Goal: Task Accomplishment & Management: Complete application form

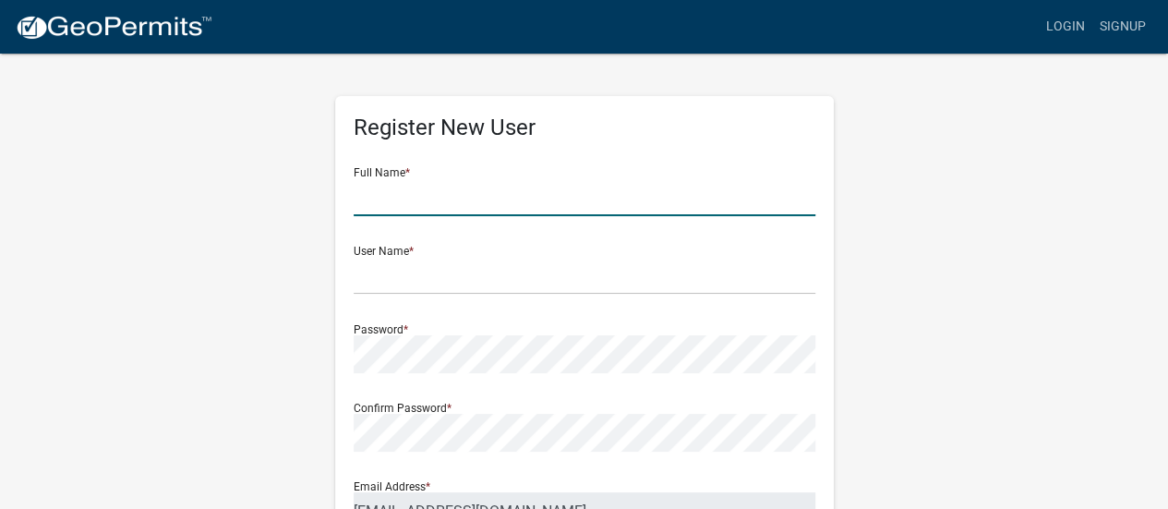
click at [425, 203] on input "text" at bounding box center [585, 197] width 462 height 38
type input "[PERSON_NAME]"
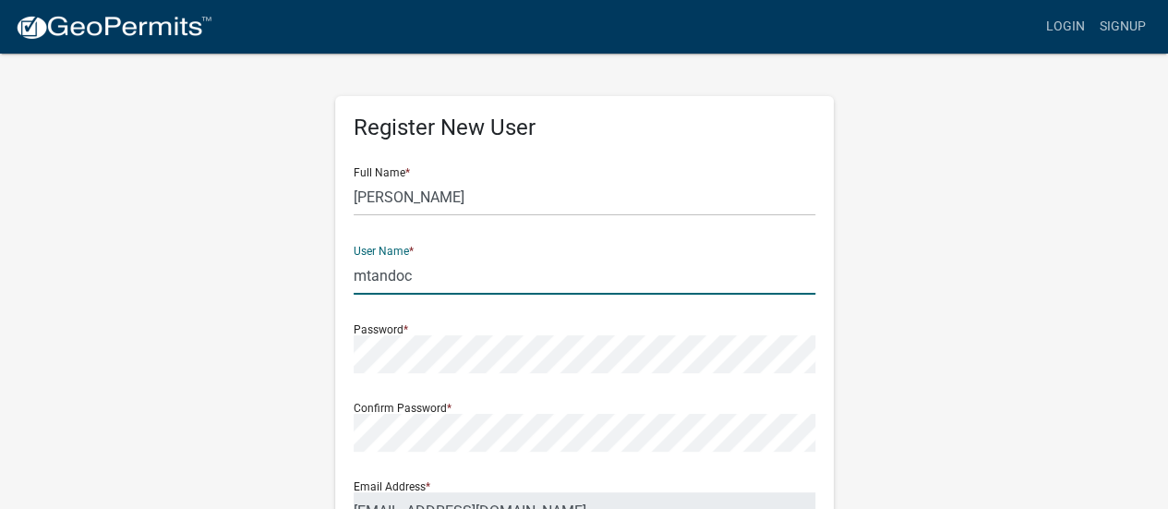
type input "mtandoc"
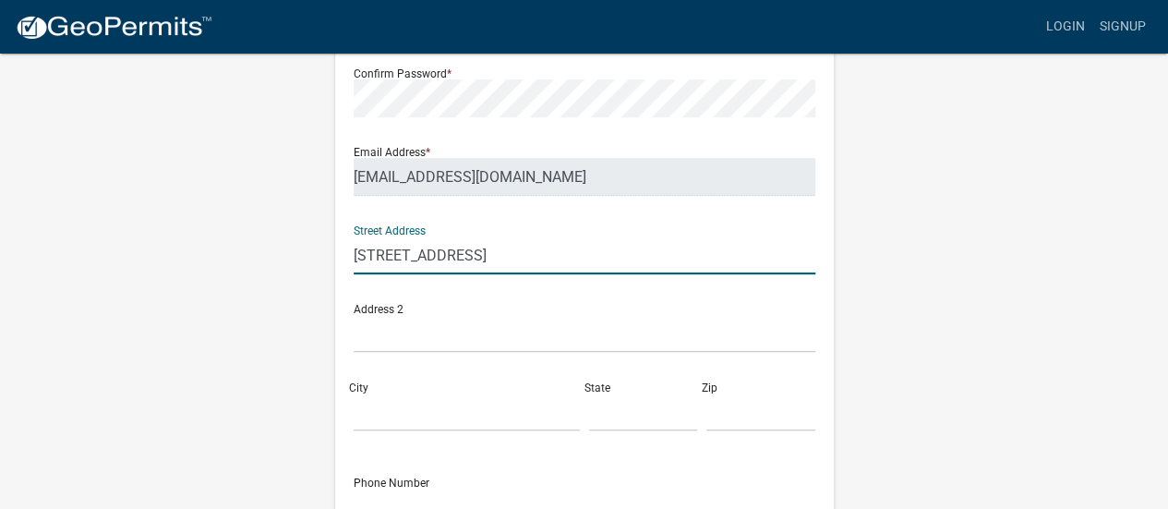
type input "[STREET_ADDRESS]"
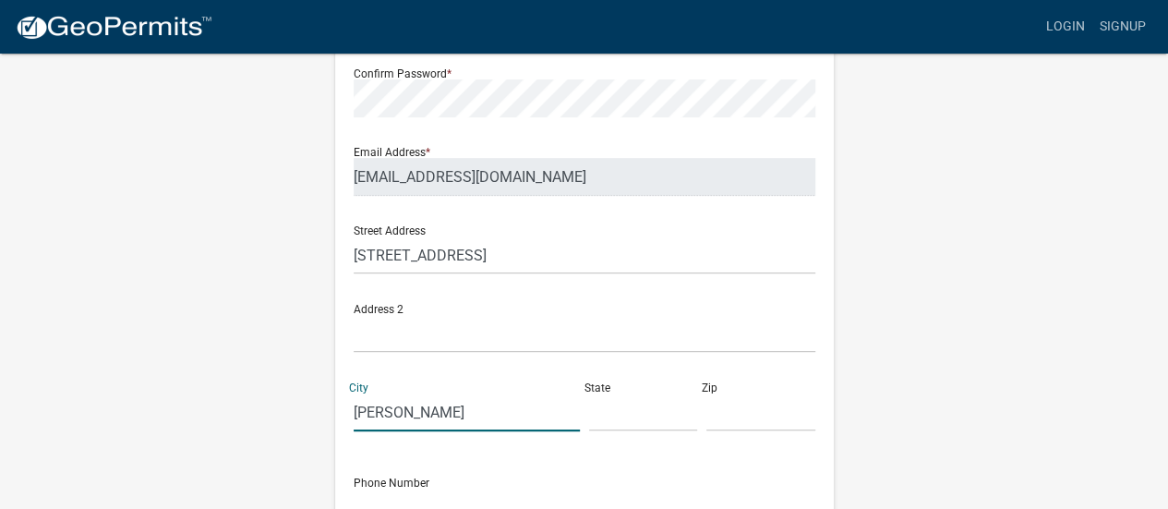
type input "[PERSON_NAME]"
type input "MA"
type input "01851"
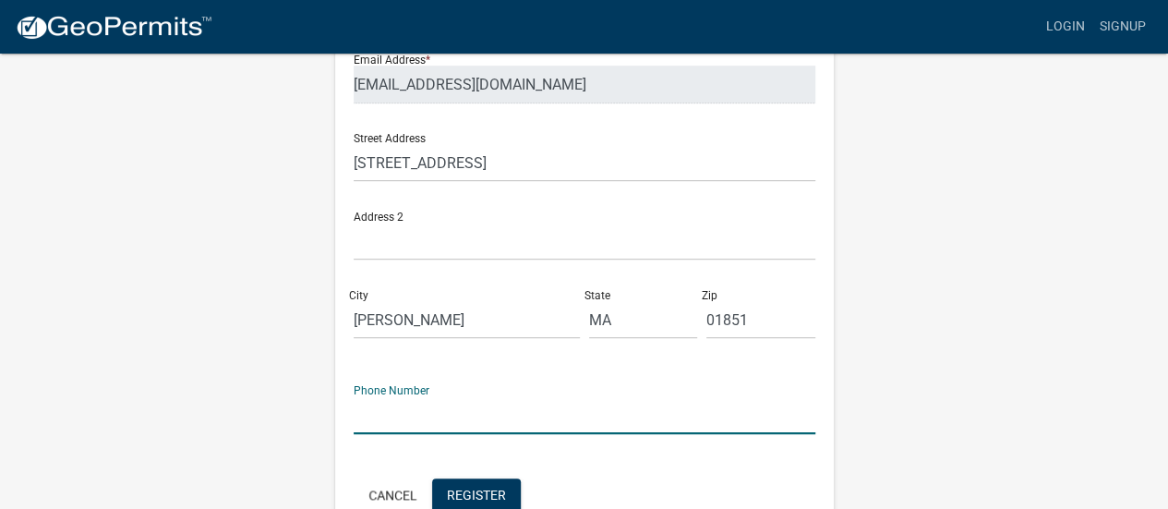
scroll to position [530, 0]
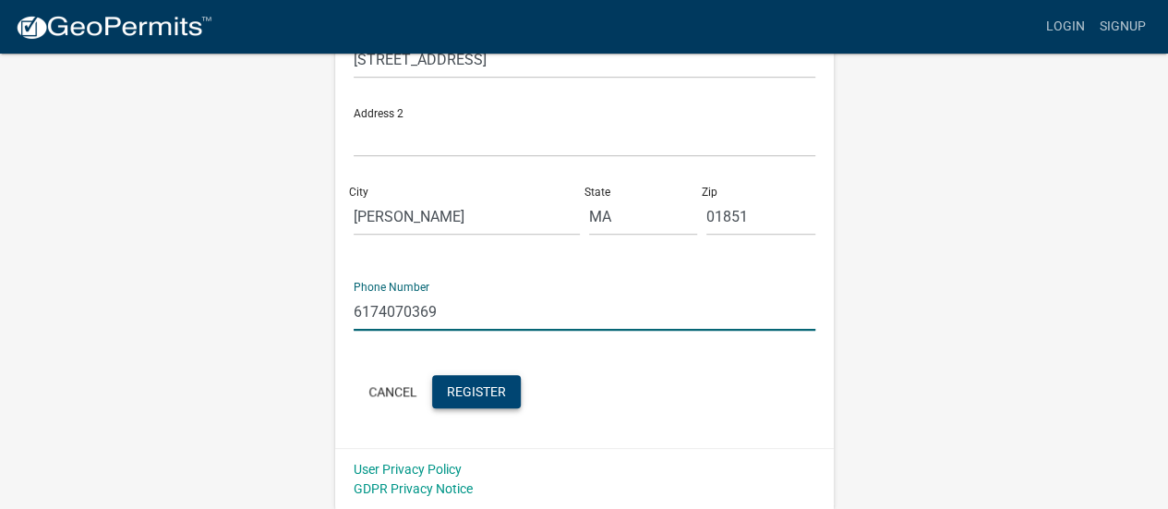
type input "6174070369"
click at [473, 398] on span "Register" at bounding box center [476, 390] width 59 height 15
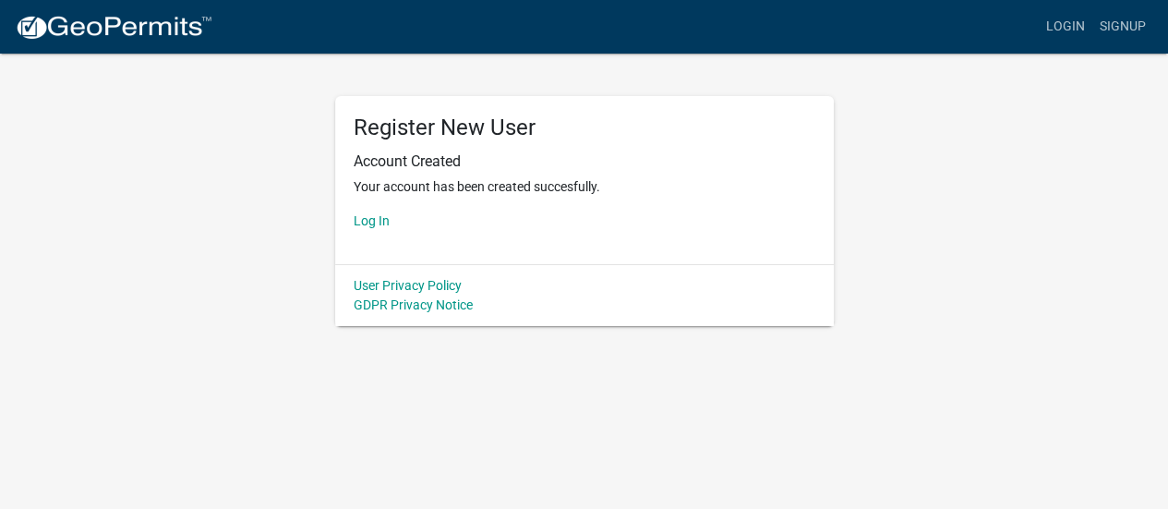
scroll to position [0, 0]
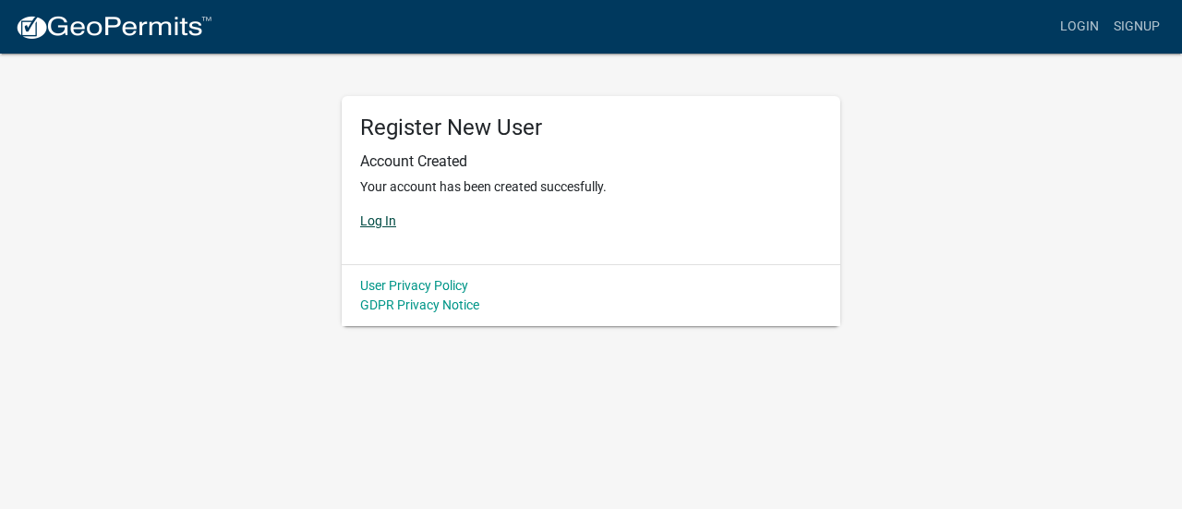
click at [382, 222] on link "Log In" at bounding box center [378, 220] width 36 height 15
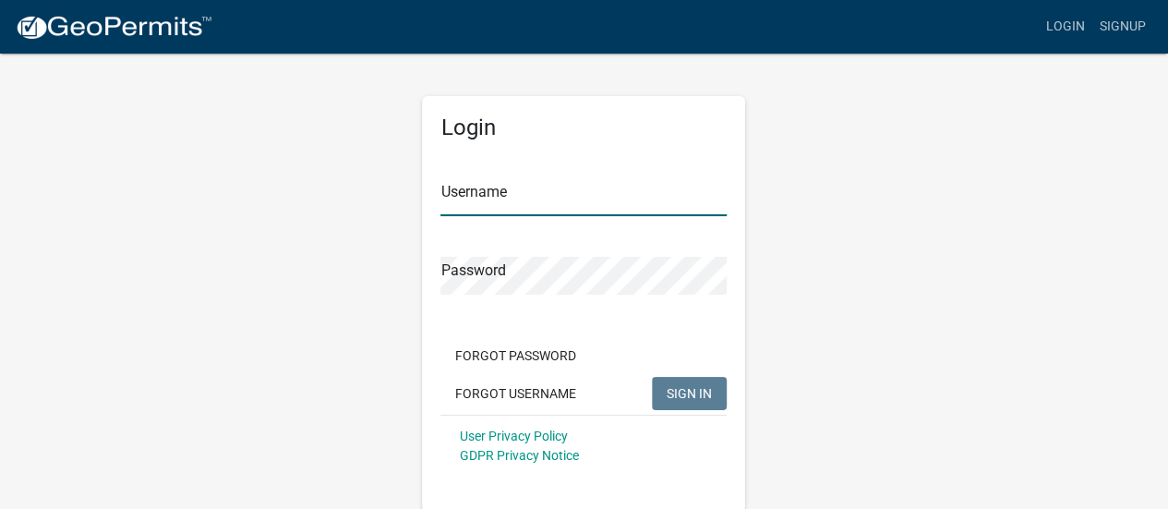
type input "mtandoc"
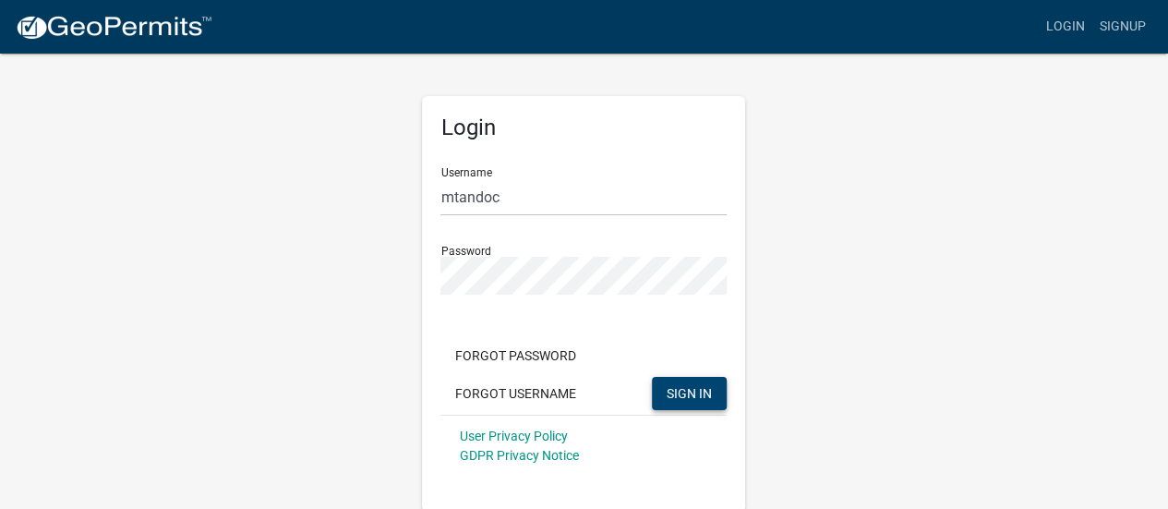
click at [685, 393] on span "SIGN IN" at bounding box center [689, 392] width 45 height 15
